Goal: Transaction & Acquisition: Book appointment/travel/reservation

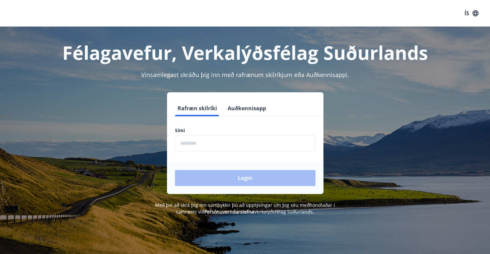
click at [259, 142] on input "phone" at bounding box center [245, 143] width 141 height 16
type input "********"
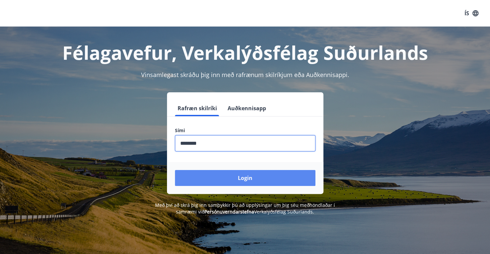
click at [238, 177] on button "Login" at bounding box center [245, 178] width 141 height 16
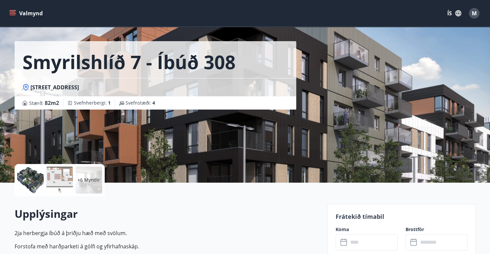
scroll to position [8, 0]
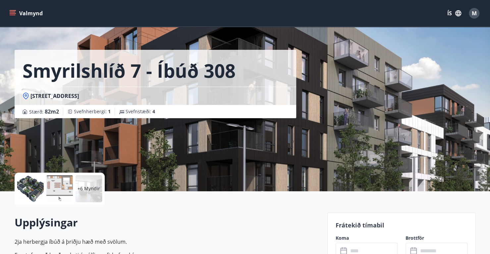
click at [13, 9] on button "Valmynd" at bounding box center [26, 13] width 37 height 12
click at [458, 14] on icon "button" at bounding box center [458, 13] width 7 height 7
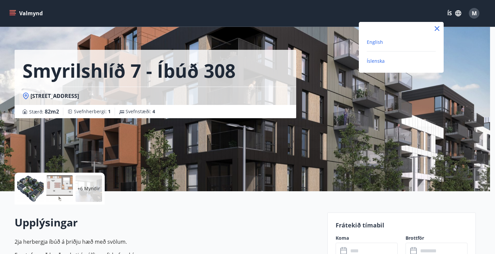
click at [374, 40] on span "English" at bounding box center [375, 42] width 16 height 6
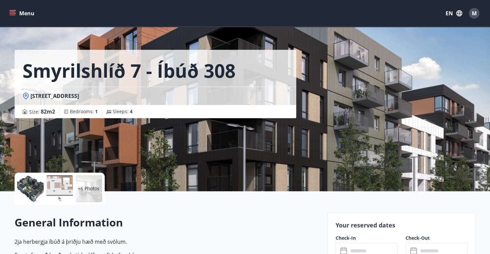
click at [8, 10] on div "Menu EN M" at bounding box center [245, 13] width 490 height 27
click at [9, 9] on button "Menu" at bounding box center [22, 13] width 29 height 12
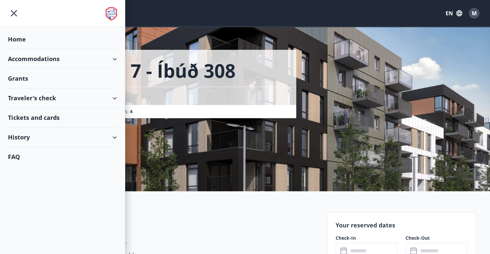
click at [39, 49] on div "Grants" at bounding box center [62, 40] width 109 height 20
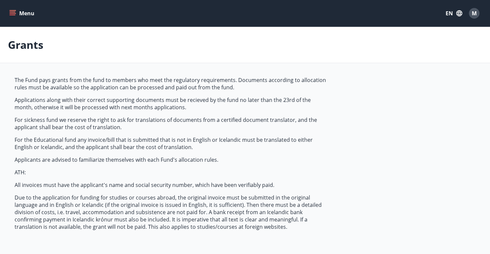
type input "***"
click at [9, 12] on button "Menu" at bounding box center [22, 13] width 29 height 12
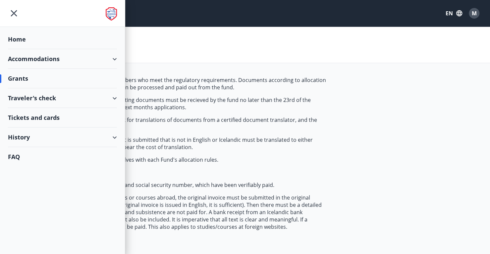
click at [40, 56] on div "Accommodations" at bounding box center [62, 59] width 109 height 20
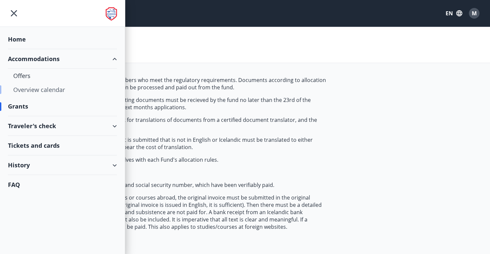
click at [25, 87] on div "Overview calendar" at bounding box center [62, 90] width 98 height 14
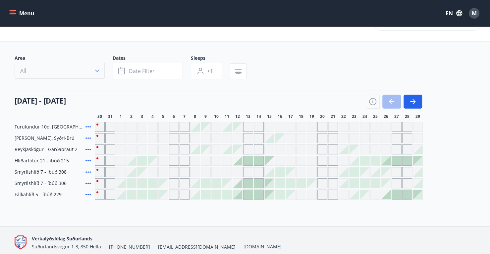
scroll to position [33, 0]
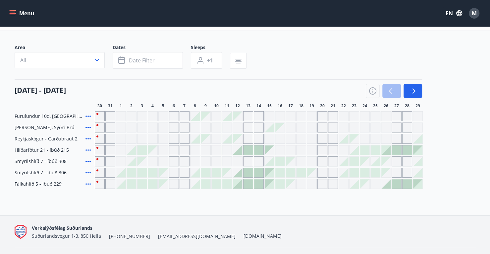
click at [228, 114] on div at bounding box center [227, 115] width 9 height 9
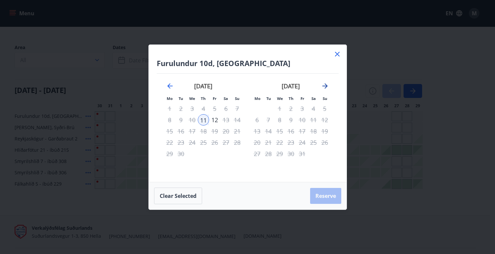
click at [327, 85] on icon "Move forward to switch to the next month." at bounding box center [325, 86] width 8 height 8
click at [202, 120] on div "6" at bounding box center [203, 119] width 11 height 11
click at [166, 89] on icon "Move backward to switch to the previous month." at bounding box center [170, 86] width 8 height 8
click at [164, 82] on div "[DATE]" at bounding box center [203, 88] width 79 height 29
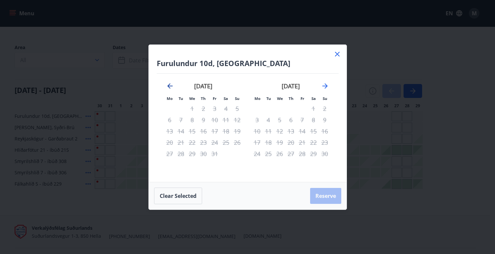
click at [168, 83] on icon "Move backward to switch to the previous month." at bounding box center [170, 86] width 8 height 8
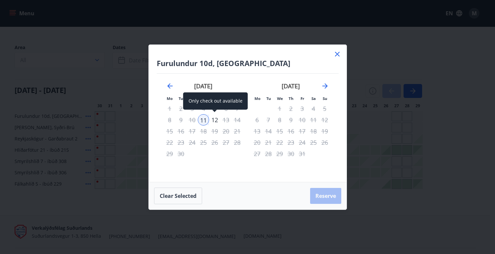
click at [216, 121] on div "12" at bounding box center [214, 119] width 11 height 11
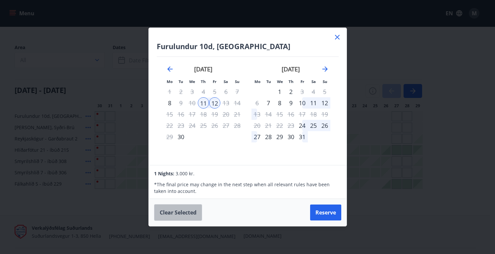
click at [191, 211] on button "Clear selected" at bounding box center [178, 212] width 48 height 17
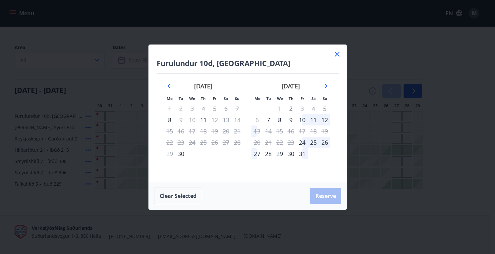
click at [330, 87] on div "[DATE]" at bounding box center [291, 88] width 79 height 29
click at [327, 86] on icon "Move forward to switch to the next month." at bounding box center [325, 85] width 5 height 5
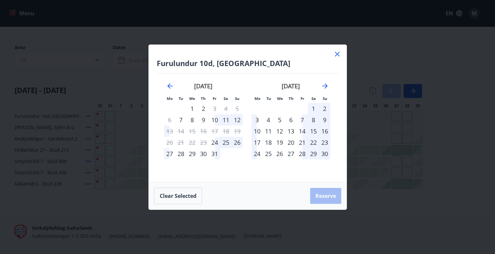
click at [274, 121] on div "5" at bounding box center [279, 119] width 11 height 11
click at [303, 118] on div "7" at bounding box center [302, 119] width 11 height 11
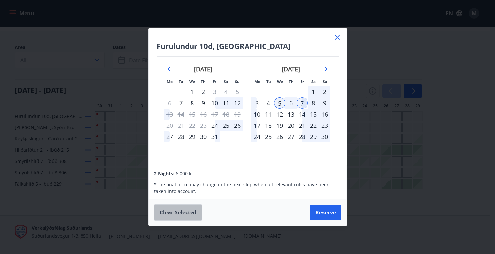
click at [192, 214] on button "Clear selected" at bounding box center [178, 212] width 48 height 17
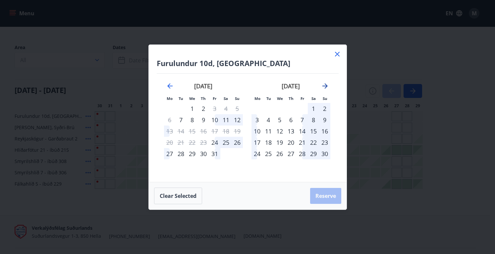
click at [324, 89] on icon "Move forward to switch to the next month." at bounding box center [325, 86] width 8 height 8
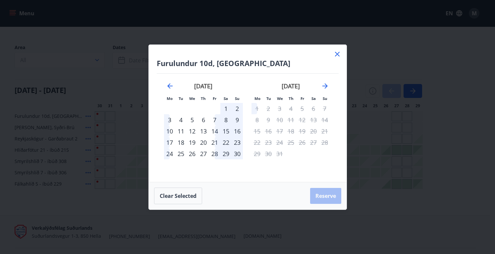
click at [335, 54] on icon at bounding box center [338, 54] width 8 height 8
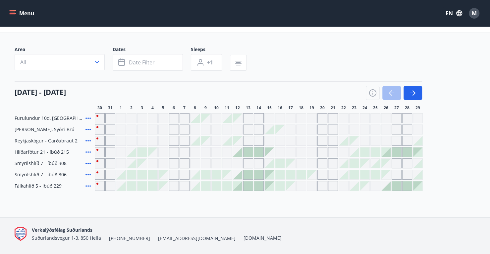
scroll to position [17, 0]
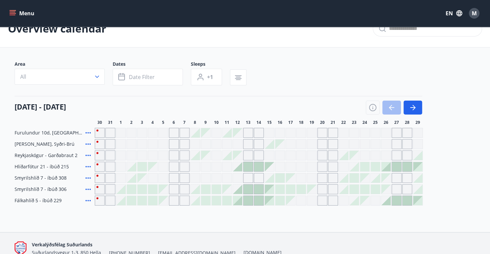
click at [87, 145] on icon at bounding box center [88, 144] width 8 height 8
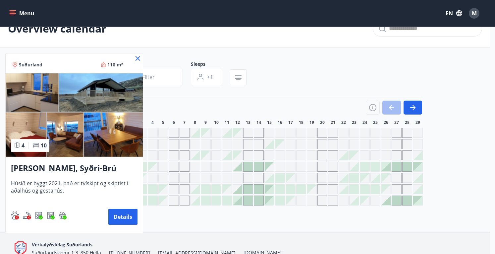
click at [178, 210] on div at bounding box center [247, 127] width 495 height 254
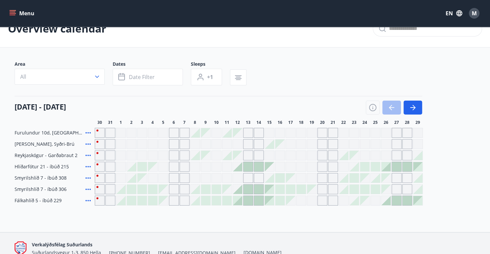
click at [85, 168] on icon at bounding box center [88, 166] width 8 height 8
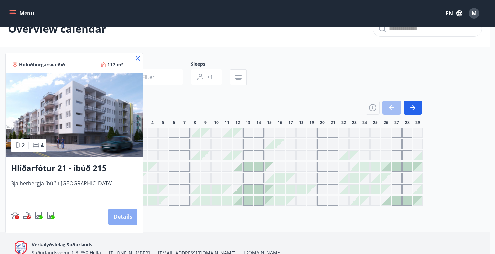
click at [125, 211] on button "Details" at bounding box center [122, 217] width 29 height 16
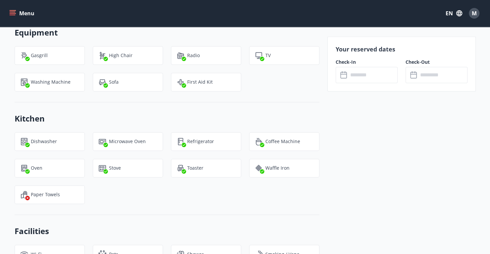
scroll to position [320, 0]
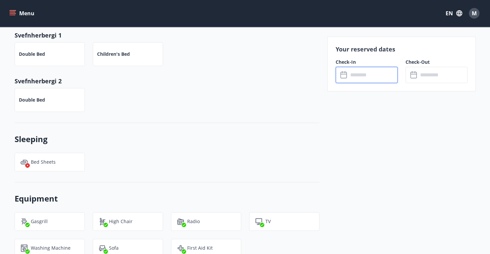
click at [377, 81] on input "text" at bounding box center [373, 75] width 49 height 16
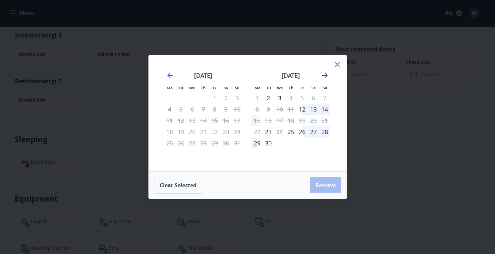
click at [325, 75] on icon "Move forward to switch to the next month." at bounding box center [325, 75] width 5 height 5
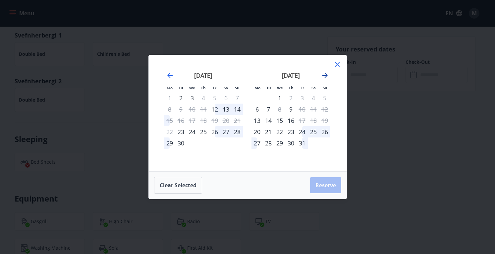
click at [325, 75] on icon "Move forward to switch to the next month." at bounding box center [325, 75] width 5 height 5
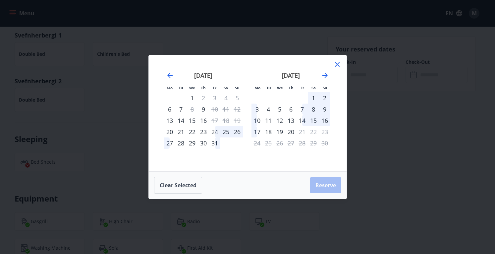
click at [336, 67] on icon at bounding box center [338, 64] width 8 height 8
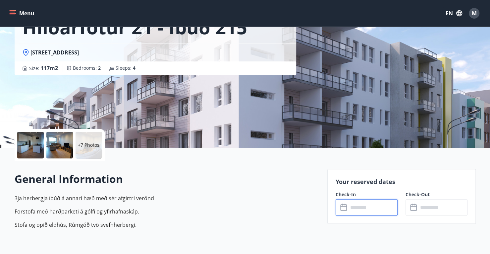
scroll to position [0, 0]
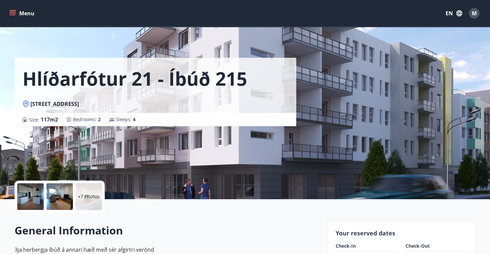
click at [7, 10] on div "Menu EN M" at bounding box center [245, 13] width 490 height 27
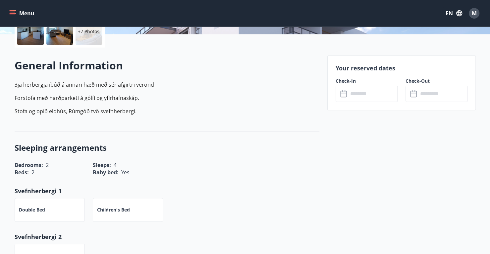
scroll to position [166, 0]
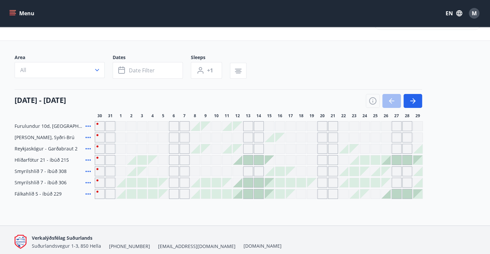
scroll to position [33, 0]
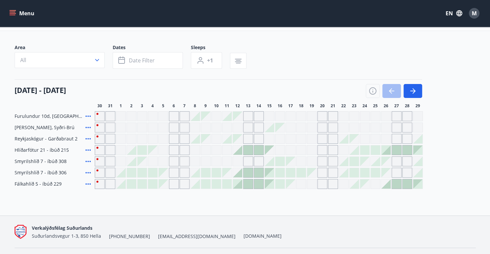
click at [91, 183] on icon at bounding box center [88, 184] width 8 height 8
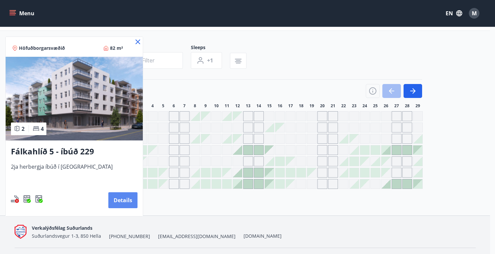
click at [113, 204] on button "Details" at bounding box center [122, 200] width 29 height 16
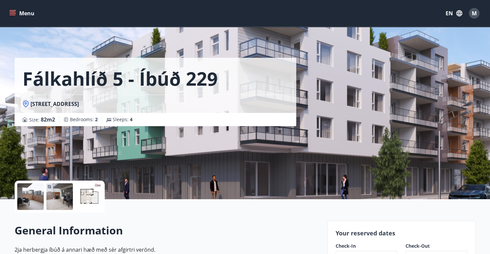
scroll to position [166, 0]
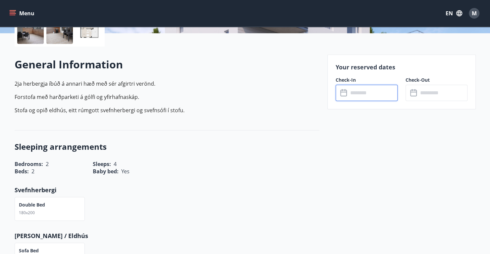
click at [381, 89] on input "text" at bounding box center [373, 93] width 49 height 16
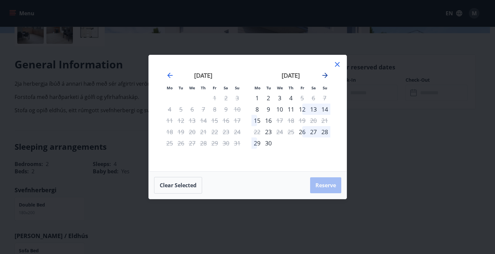
click at [323, 76] on icon "Move forward to switch to the next month." at bounding box center [325, 75] width 8 height 8
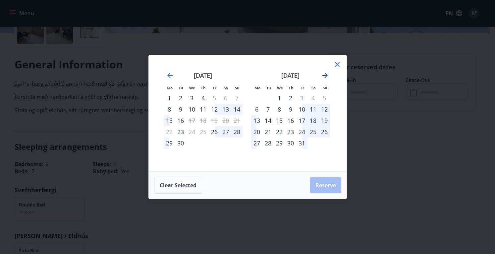
click at [323, 76] on icon "Move forward to switch to the next month." at bounding box center [325, 75] width 8 height 8
click at [305, 144] on div "28" at bounding box center [302, 142] width 11 height 11
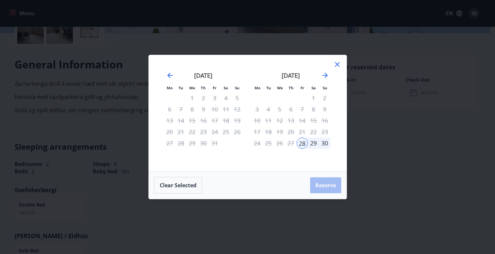
click at [324, 144] on div "30" at bounding box center [324, 142] width 11 height 11
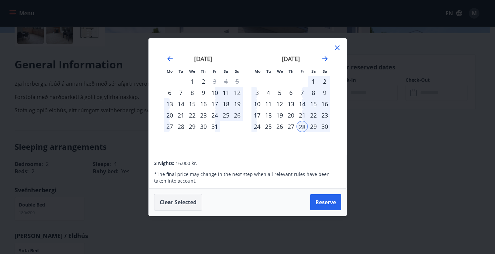
click at [176, 199] on button "Clear selected" at bounding box center [178, 202] width 48 height 17
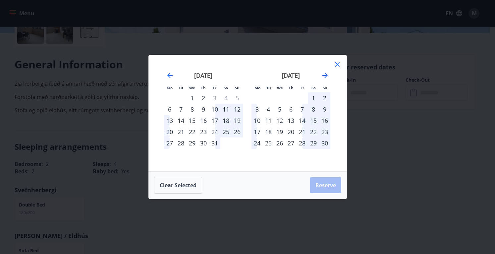
click at [303, 145] on div "28" at bounding box center [302, 142] width 11 height 11
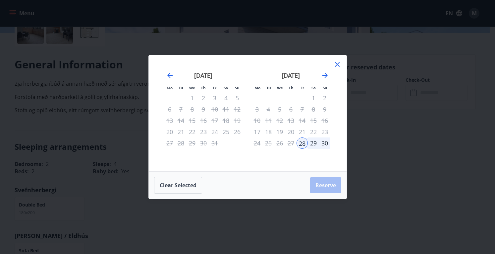
click at [313, 142] on div "29" at bounding box center [313, 142] width 11 height 11
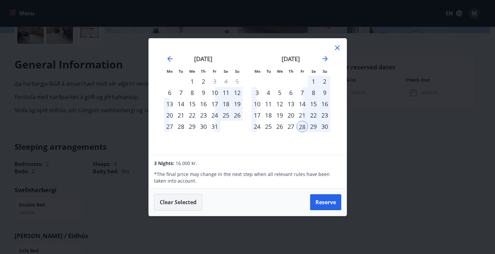
click at [178, 206] on button "Clear selected" at bounding box center [178, 202] width 48 height 17
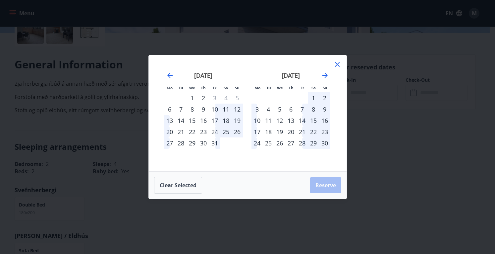
click at [273, 143] on div "25" at bounding box center [268, 142] width 11 height 11
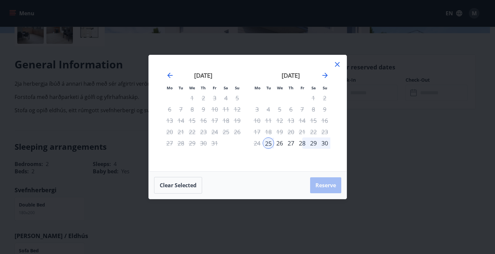
click at [304, 144] on div "28" at bounding box center [302, 142] width 11 height 11
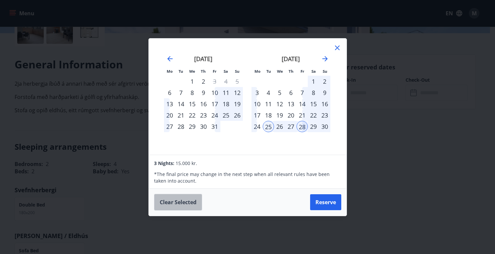
click at [191, 201] on button "Clear selected" at bounding box center [178, 202] width 48 height 17
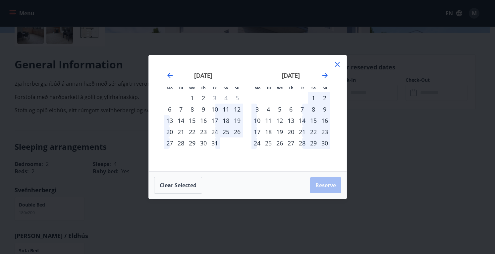
click at [289, 143] on div "27" at bounding box center [291, 142] width 11 height 11
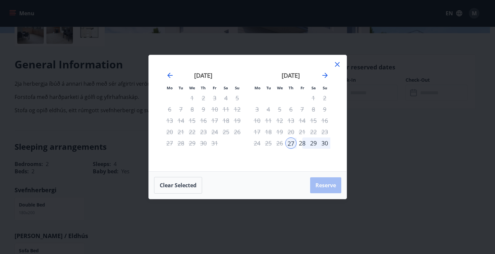
drag, startPoint x: 311, startPoint y: 142, endPoint x: 316, endPoint y: 144, distance: 5.8
click at [312, 143] on div "29" at bounding box center [313, 142] width 11 height 11
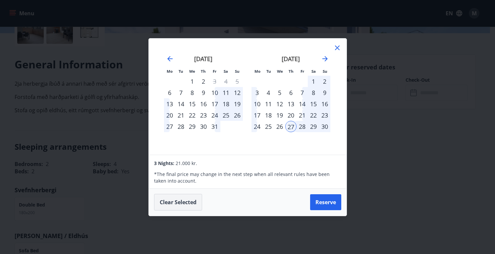
click at [171, 202] on button "Clear selected" at bounding box center [178, 202] width 48 height 17
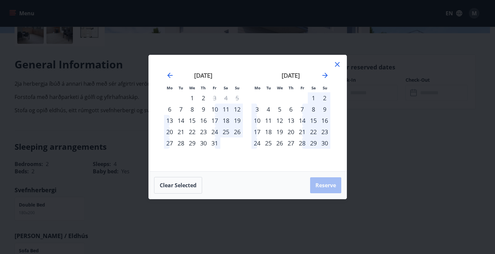
click at [334, 62] on icon at bounding box center [338, 64] width 8 height 8
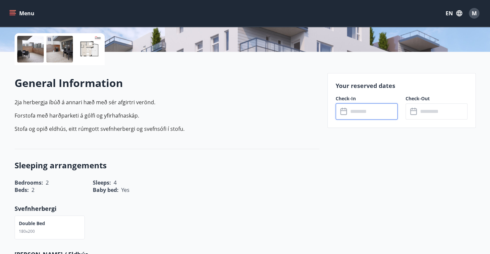
scroll to position [0, 0]
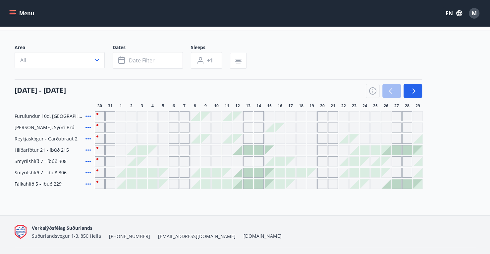
scroll to position [34, 0]
click at [88, 173] on icon at bounding box center [88, 172] width 8 height 8
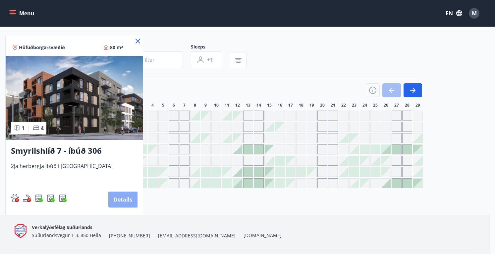
click at [123, 199] on button "Details" at bounding box center [122, 199] width 29 height 16
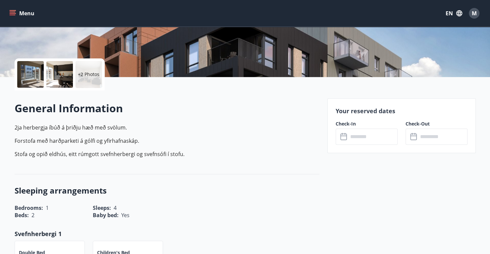
scroll to position [133, 0]
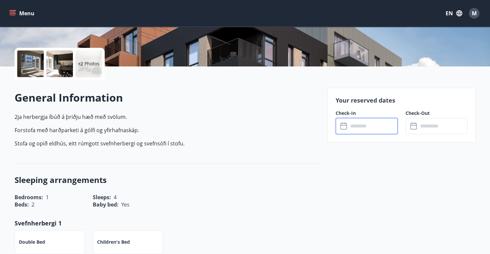
click at [354, 127] on input "text" at bounding box center [373, 126] width 49 height 16
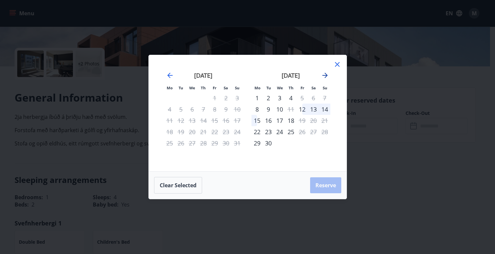
click at [322, 76] on icon "Move forward to switch to the next month." at bounding box center [325, 75] width 8 height 8
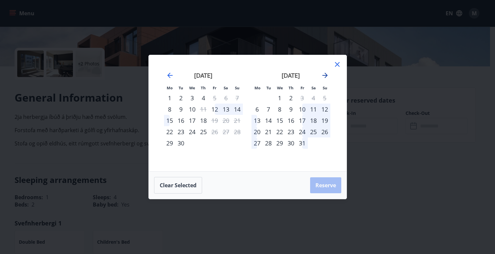
click at [322, 76] on icon "Move forward to switch to the next month." at bounding box center [325, 75] width 8 height 8
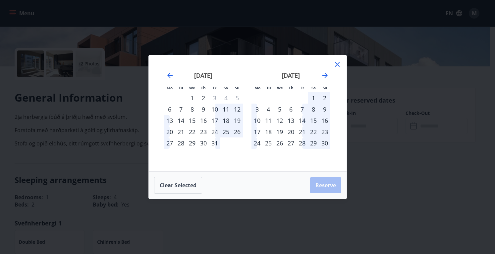
click at [291, 145] on div "27" at bounding box center [291, 142] width 11 height 11
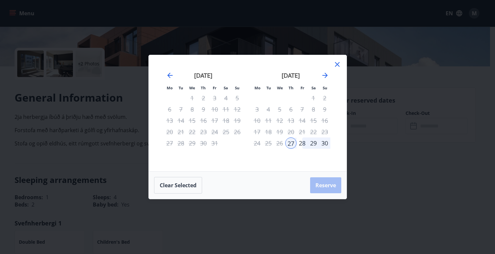
click at [301, 143] on div "28" at bounding box center [302, 142] width 11 height 11
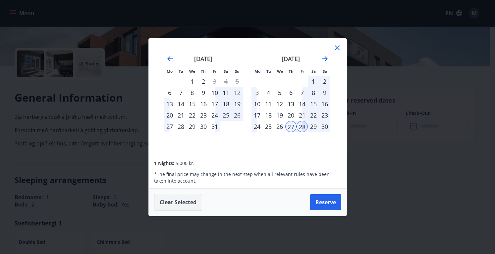
click at [166, 203] on button "Clear selected" at bounding box center [178, 202] width 48 height 17
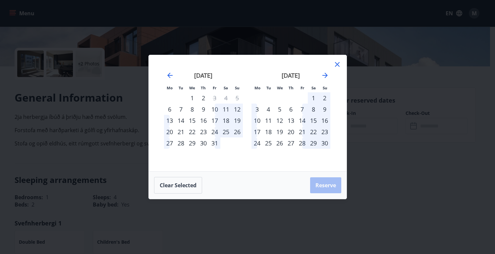
click at [302, 142] on div "28" at bounding box center [302, 142] width 11 height 11
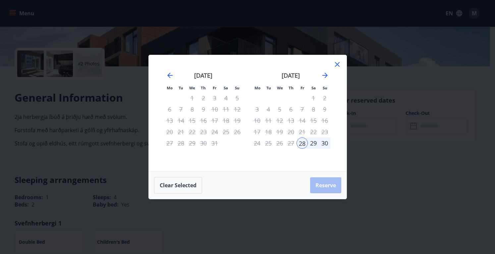
click at [323, 142] on div "30" at bounding box center [324, 142] width 11 height 11
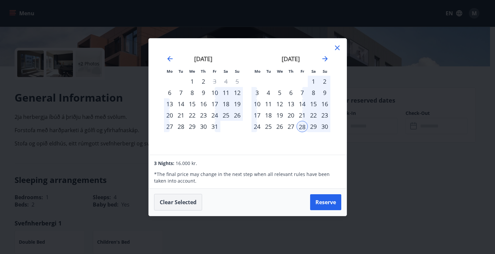
click at [193, 202] on button "Clear selected" at bounding box center [178, 202] width 48 height 17
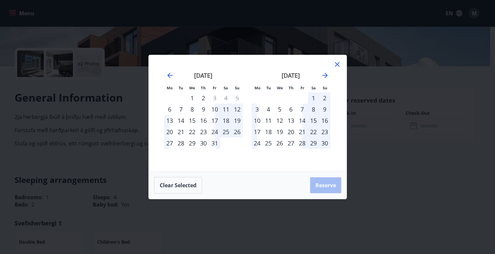
click at [303, 142] on div "28" at bounding box center [302, 142] width 11 height 11
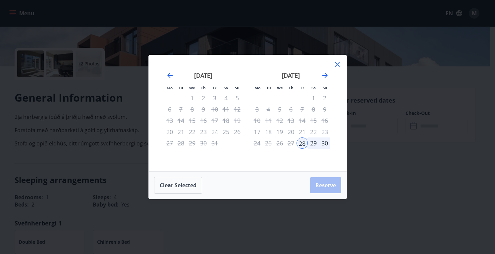
click at [313, 142] on div "29" at bounding box center [313, 142] width 11 height 11
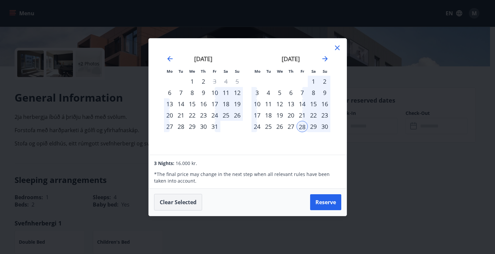
click at [176, 201] on button "Clear selected" at bounding box center [178, 202] width 48 height 17
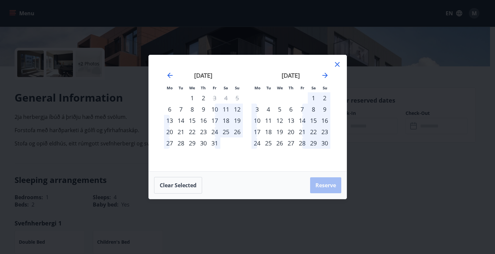
click at [289, 143] on div "27" at bounding box center [291, 142] width 11 height 11
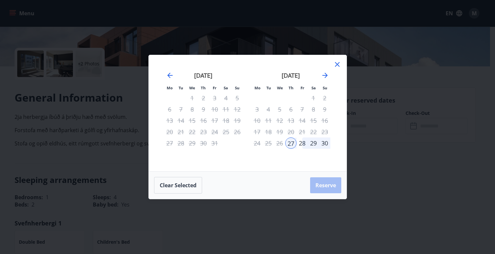
click at [302, 142] on div "28" at bounding box center [302, 142] width 11 height 11
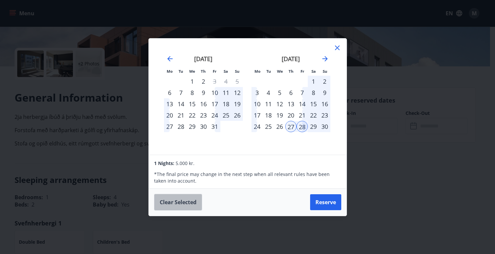
click at [190, 202] on button "Clear selected" at bounding box center [178, 202] width 48 height 17
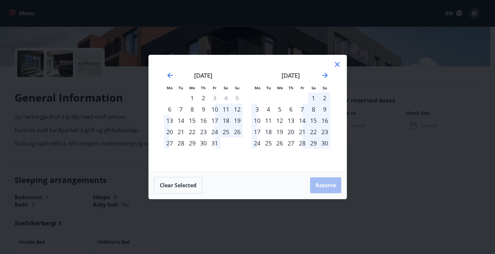
click at [340, 60] on icon at bounding box center [338, 64] width 8 height 8
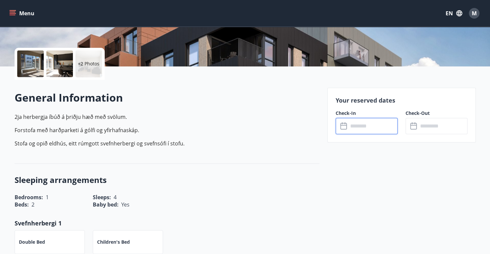
click at [215, 127] on p "Forstofa með harðparketi á gólfi og yfirhafnaskáp." at bounding box center [167, 130] width 305 height 8
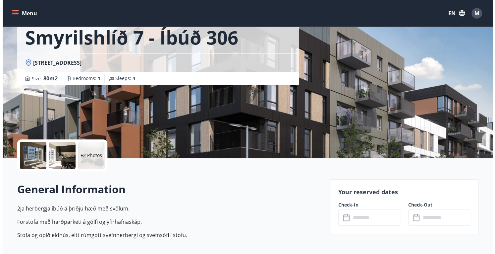
scroll to position [0, 0]
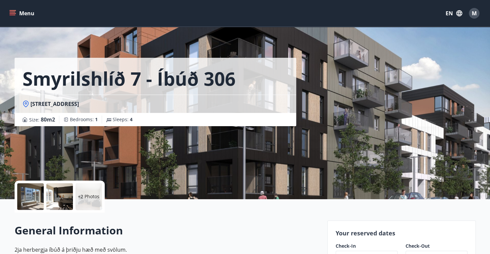
click at [15, 13] on icon "menu" at bounding box center [12, 13] width 7 height 7
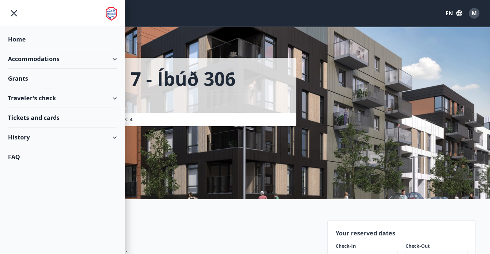
click at [76, 140] on div "History" at bounding box center [62, 137] width 109 height 20
click at [50, 54] on div "Accommodations" at bounding box center [62, 59] width 109 height 20
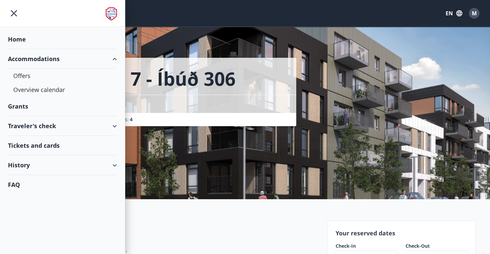
click at [50, 54] on div "Accommodations" at bounding box center [62, 59] width 109 height 20
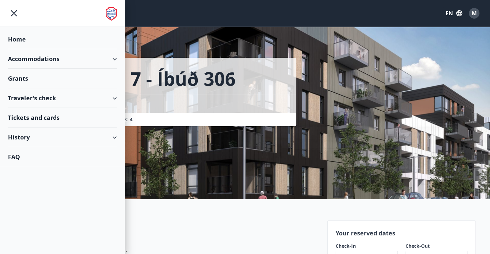
click at [459, 13] on icon "button" at bounding box center [459, 13] width 7 height 7
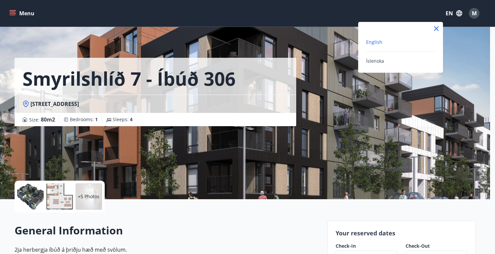
click at [472, 14] on div at bounding box center [247, 127] width 495 height 254
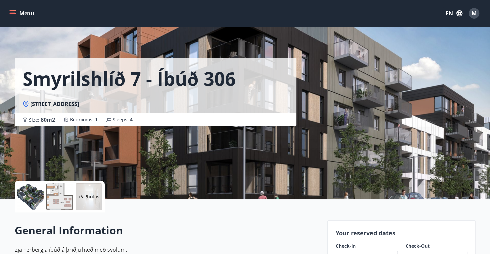
click at [472, 14] on span "M" at bounding box center [474, 13] width 5 height 7
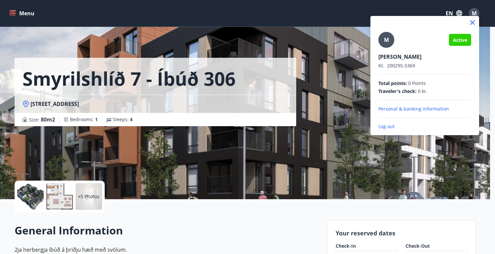
click at [429, 110] on p "Personal & banking information" at bounding box center [425, 108] width 93 height 7
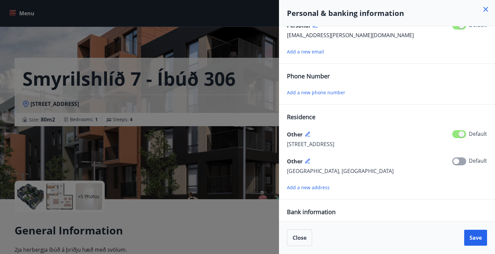
scroll to position [59, 0]
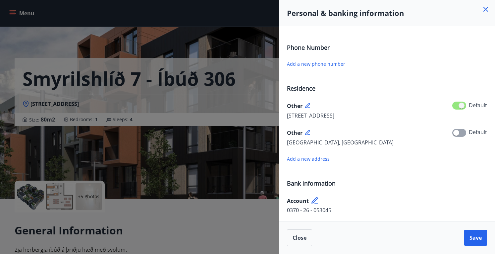
click at [491, 10] on div "Personal & banking information" at bounding box center [387, 13] width 216 height 26
click at [488, 10] on icon at bounding box center [486, 9] width 8 height 8
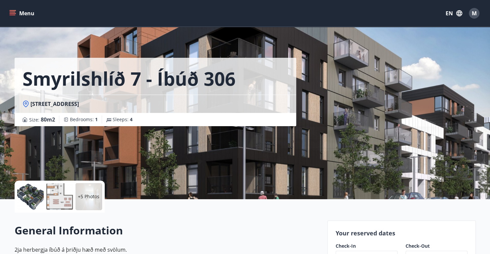
click at [478, 11] on div "M" at bounding box center [474, 13] width 11 height 11
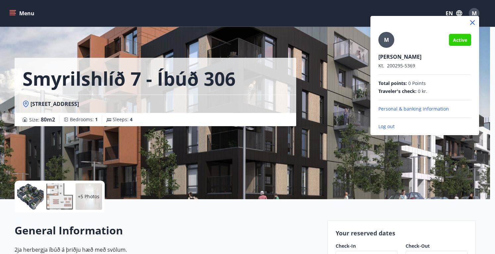
click at [390, 125] on p "Log out" at bounding box center [425, 126] width 93 height 7
